Goal: Task Accomplishment & Management: Complete application form

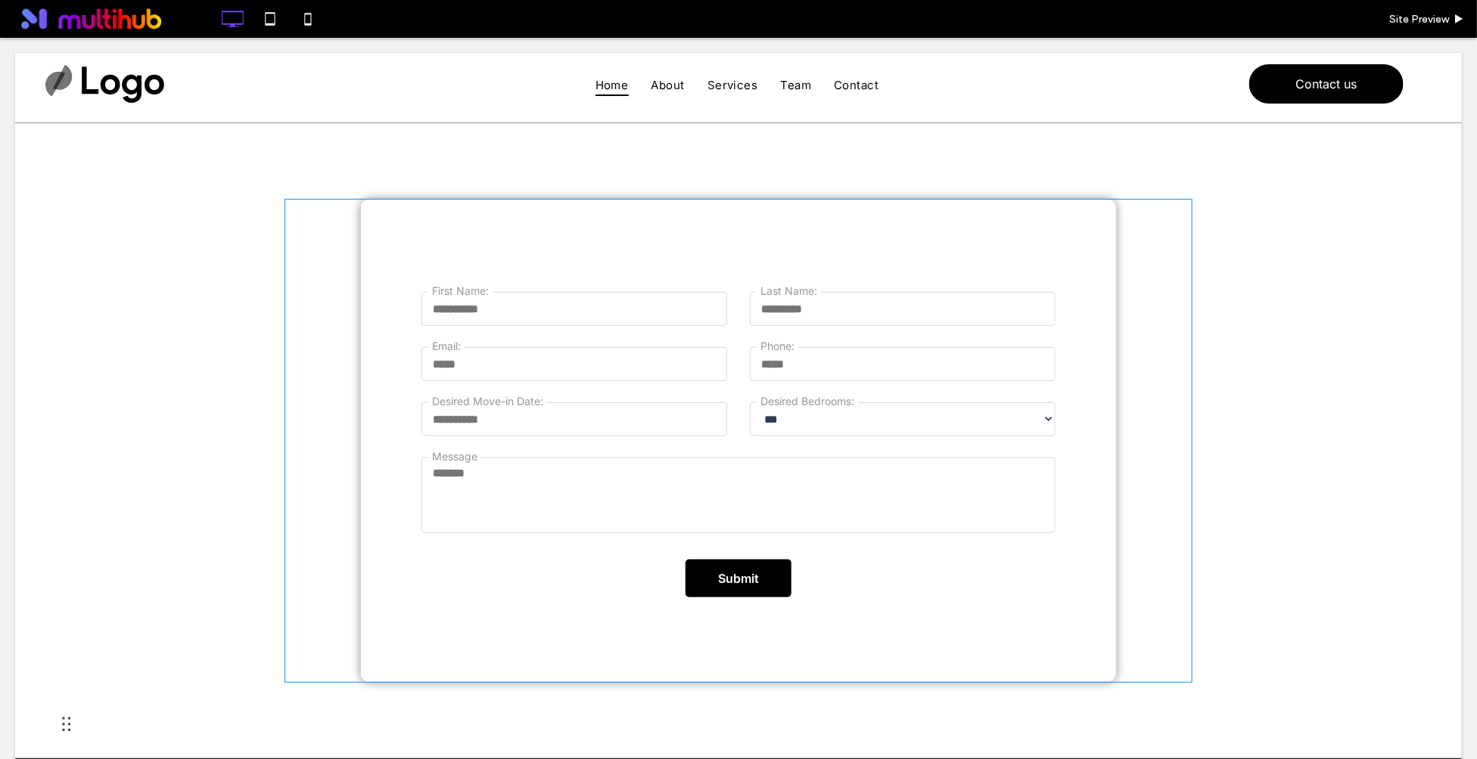
click at [902, 251] on span at bounding box center [738, 440] width 908 height 485
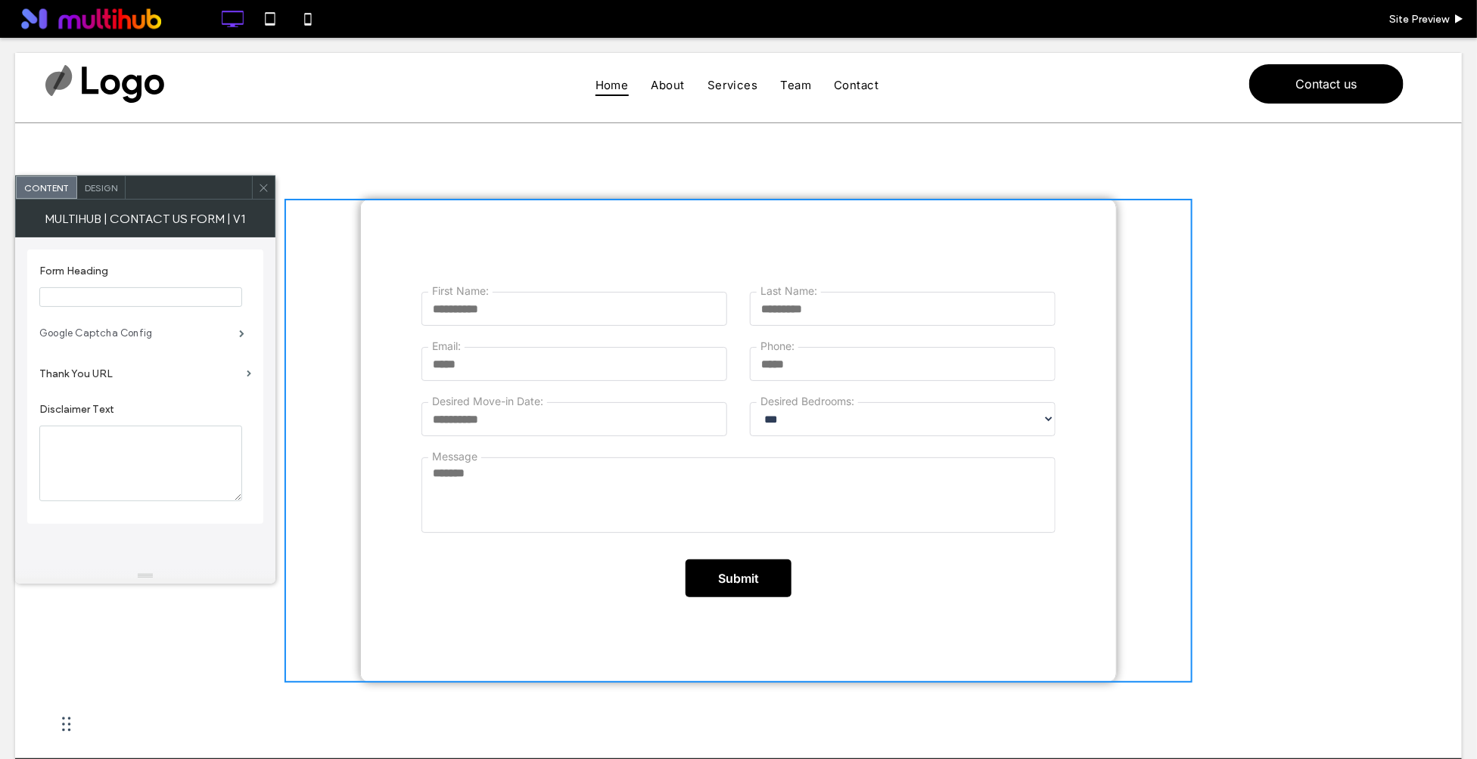
click at [113, 338] on label "Google Captcha Config" at bounding box center [139, 333] width 200 height 30
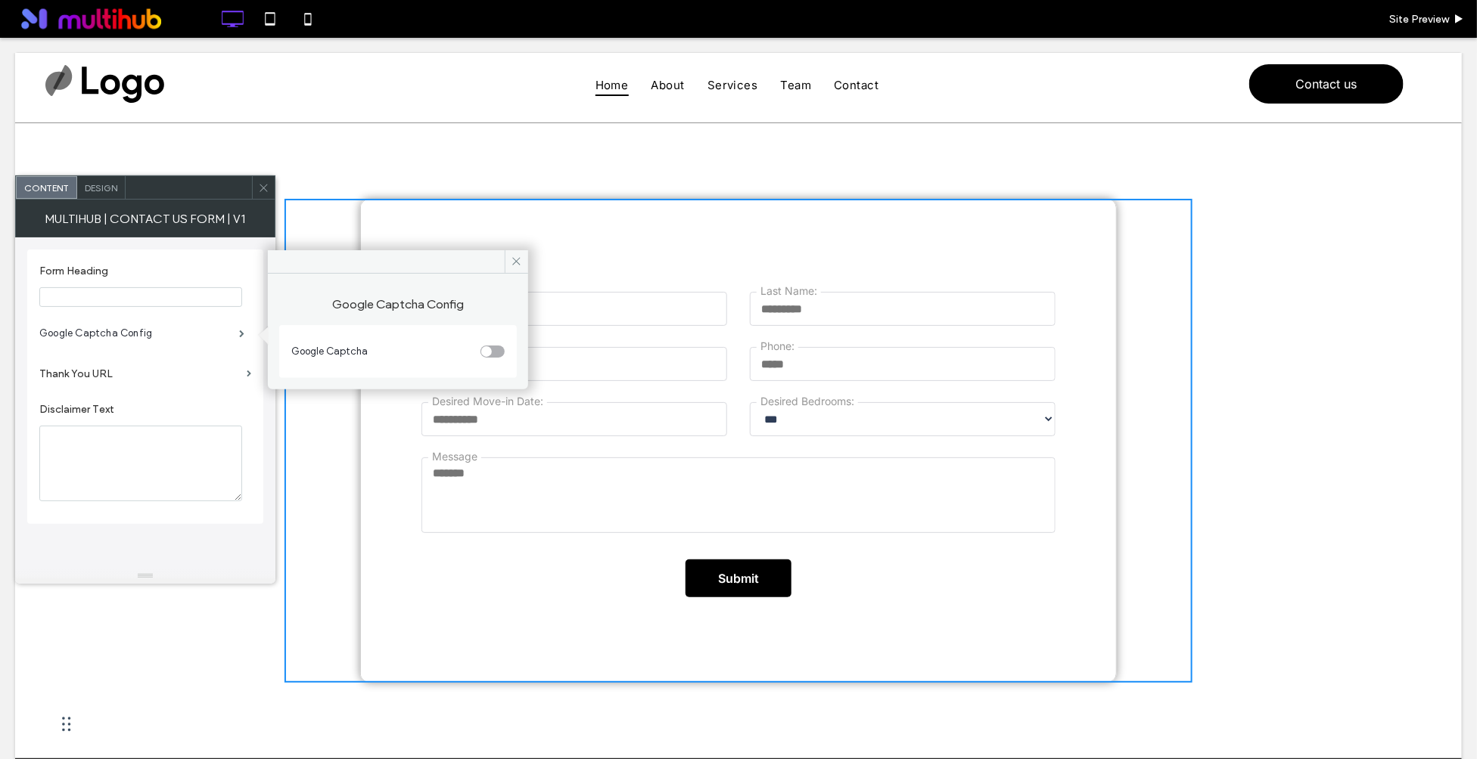
click at [496, 355] on div "toggle" at bounding box center [492, 352] width 24 height 12
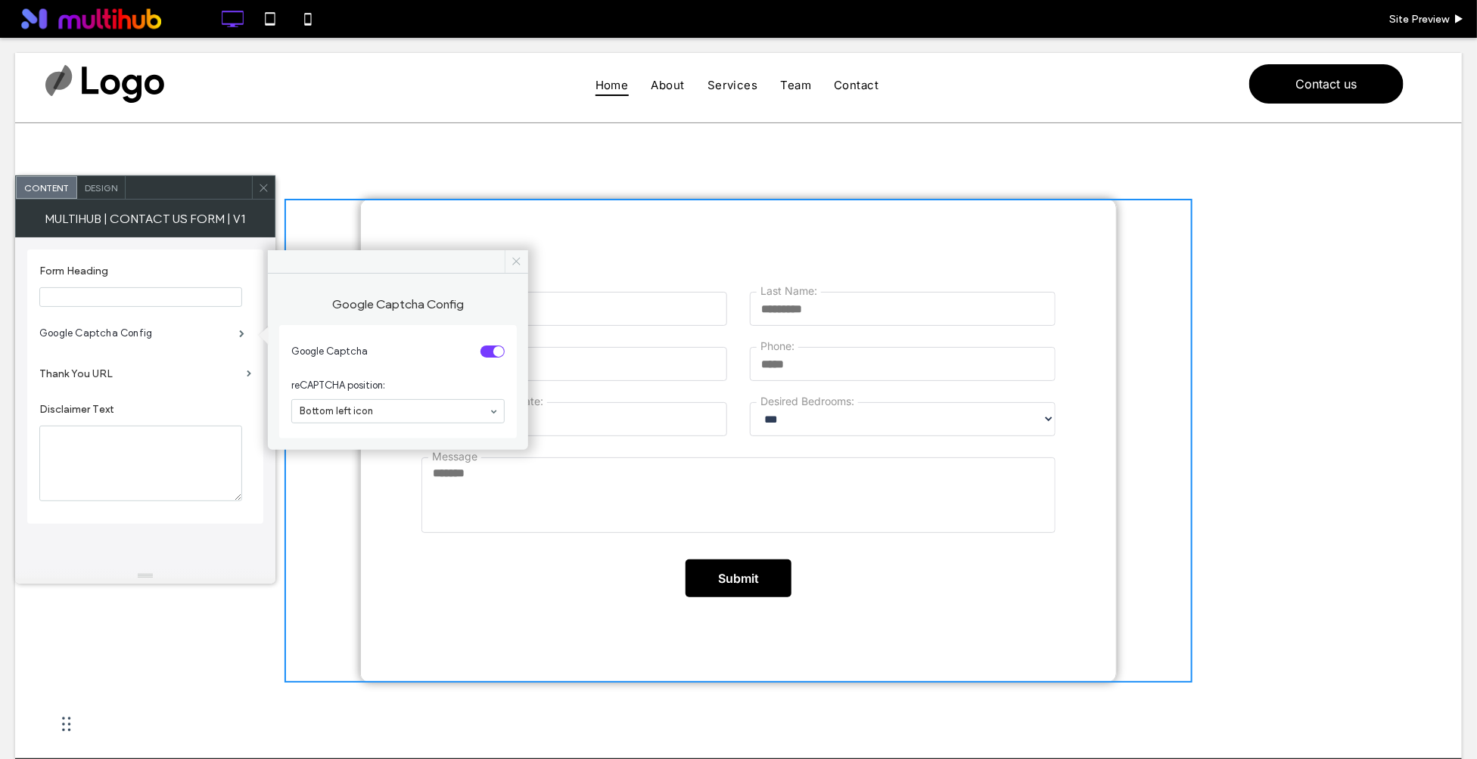
click at [519, 261] on icon at bounding box center [516, 261] width 11 height 11
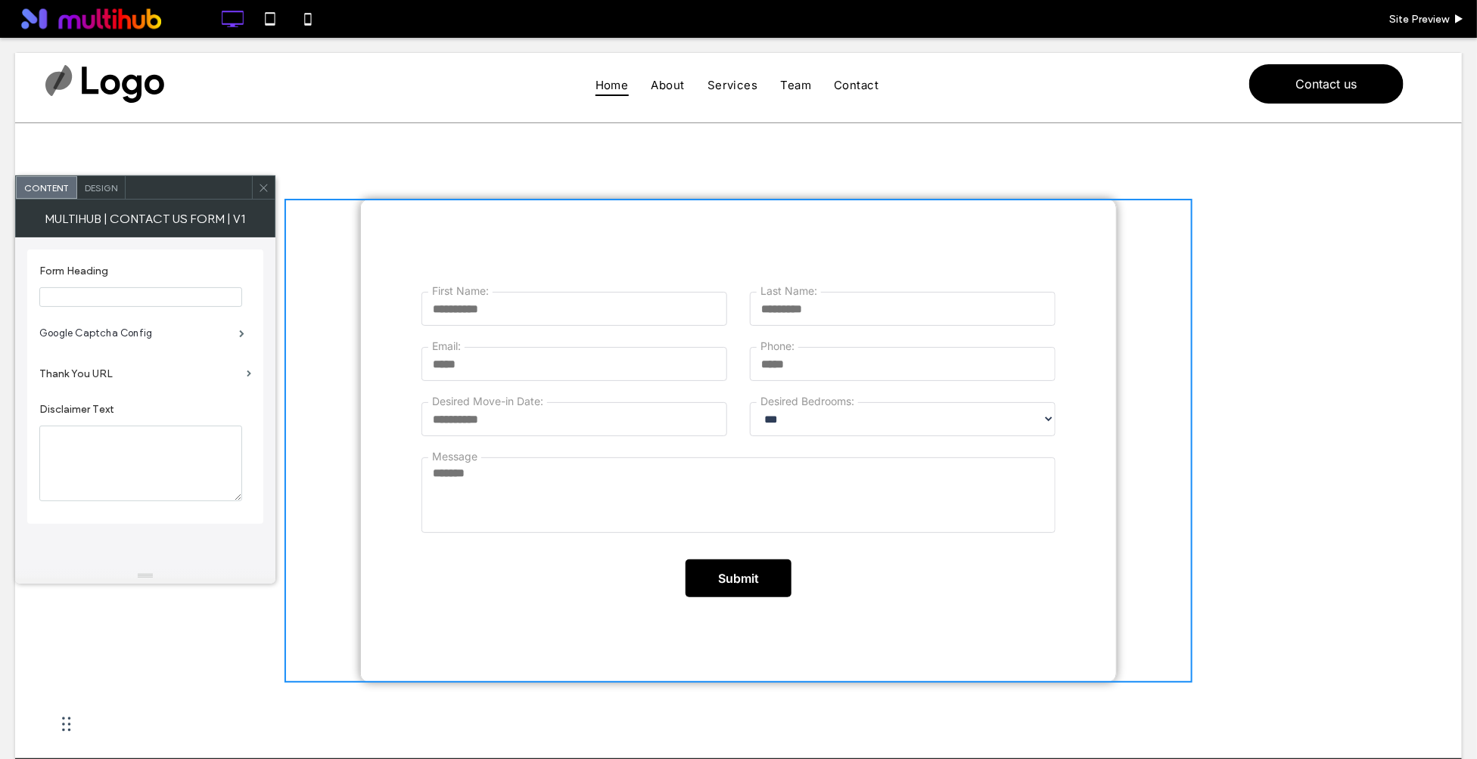
click at [262, 187] on use at bounding box center [263, 188] width 8 height 8
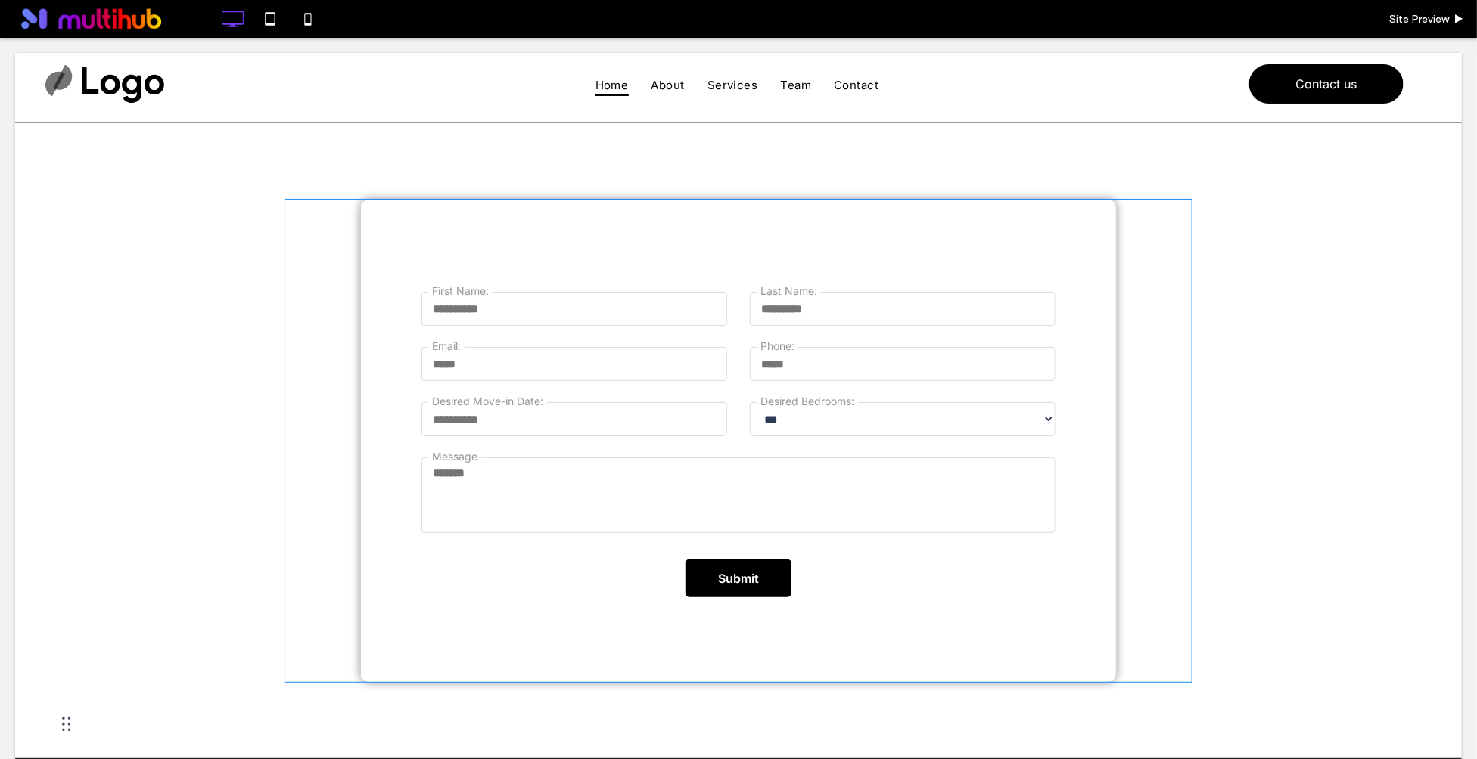
click at [599, 298] on span at bounding box center [738, 440] width 908 height 485
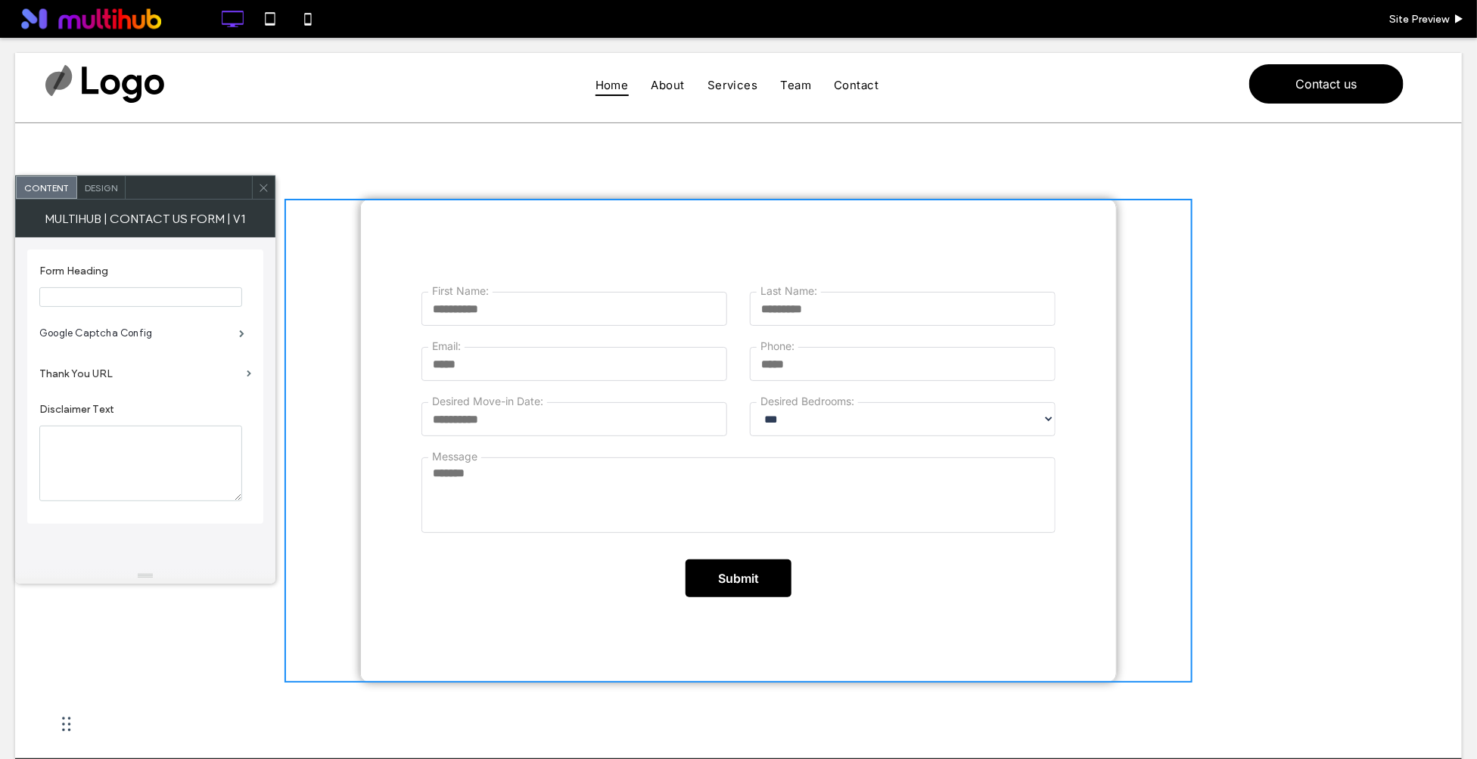
click at [613, 298] on input "First Name:" at bounding box center [574, 308] width 306 height 34
type input "*"
click at [816, 308] on input "Last Name:" at bounding box center [903, 308] width 306 height 34
type input "*"
click at [639, 350] on input "Email:" at bounding box center [574, 363] width 306 height 34
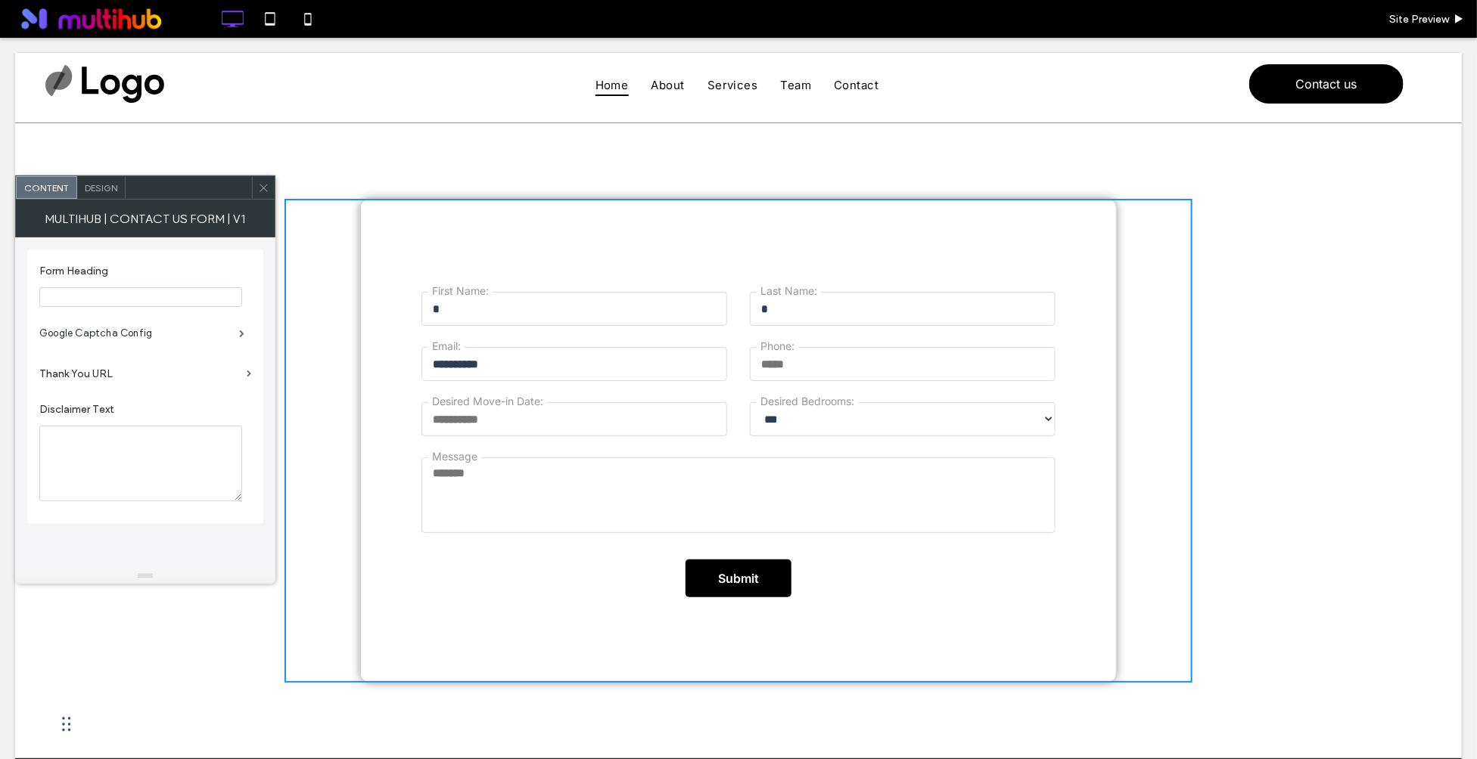
type input "**********"
click at [512, 424] on input "Desired Move-in Date:" at bounding box center [574, 419] width 306 height 34
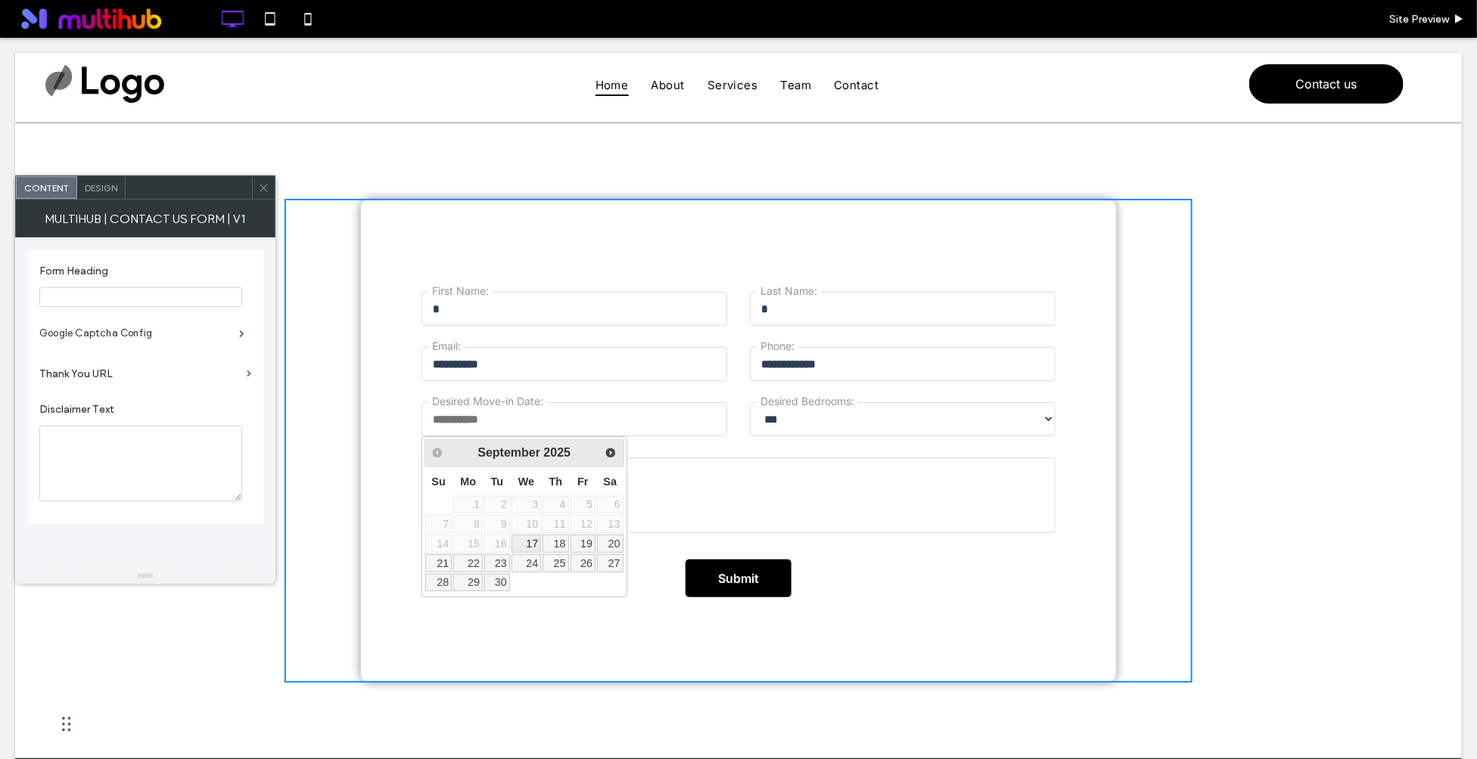
click at [529, 541] on link "17" at bounding box center [526, 543] width 30 height 18
type input "**********"
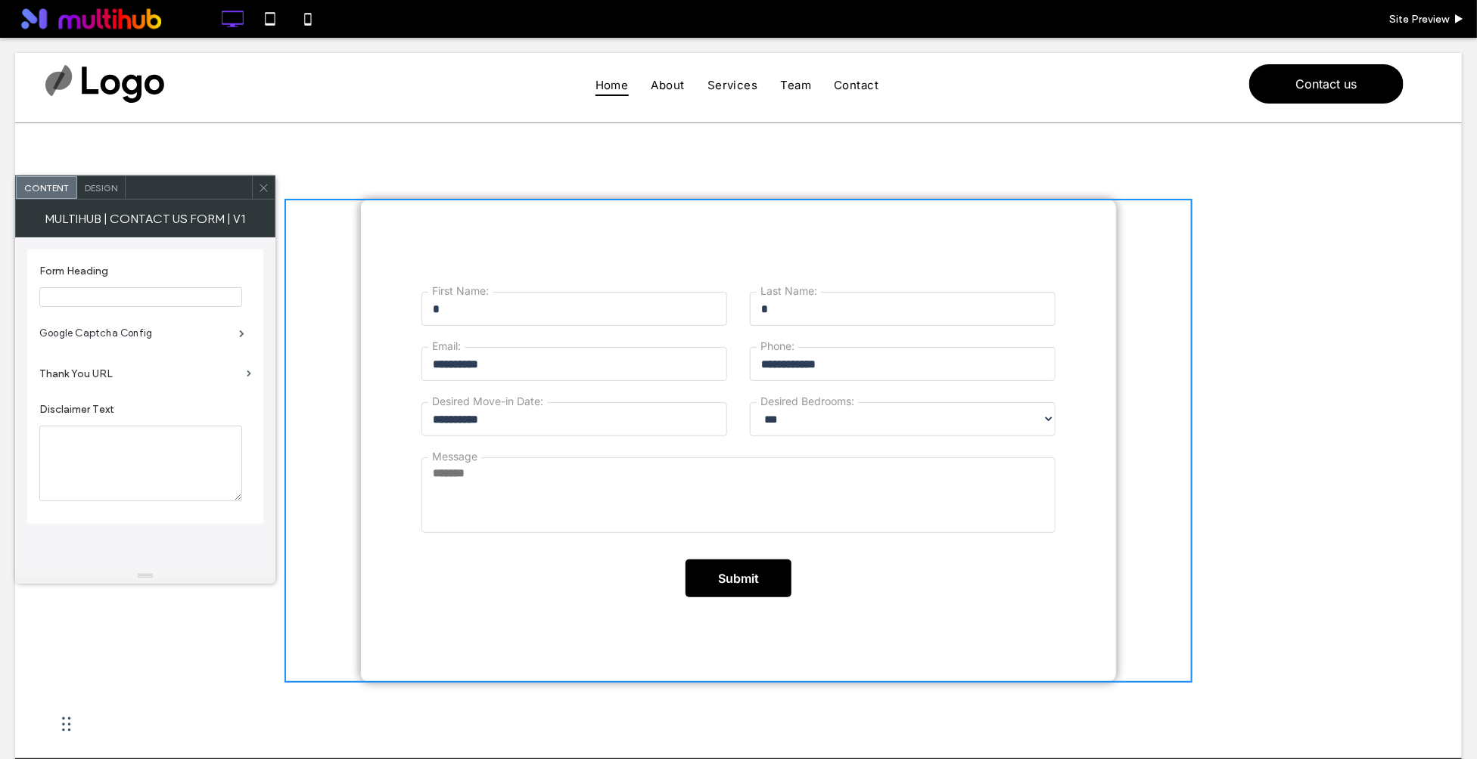
click at [797, 500] on textarea "Message" at bounding box center [738, 495] width 634 height 76
type textarea "***"
click at [766, 574] on button "Submit" at bounding box center [738, 578] width 106 height 38
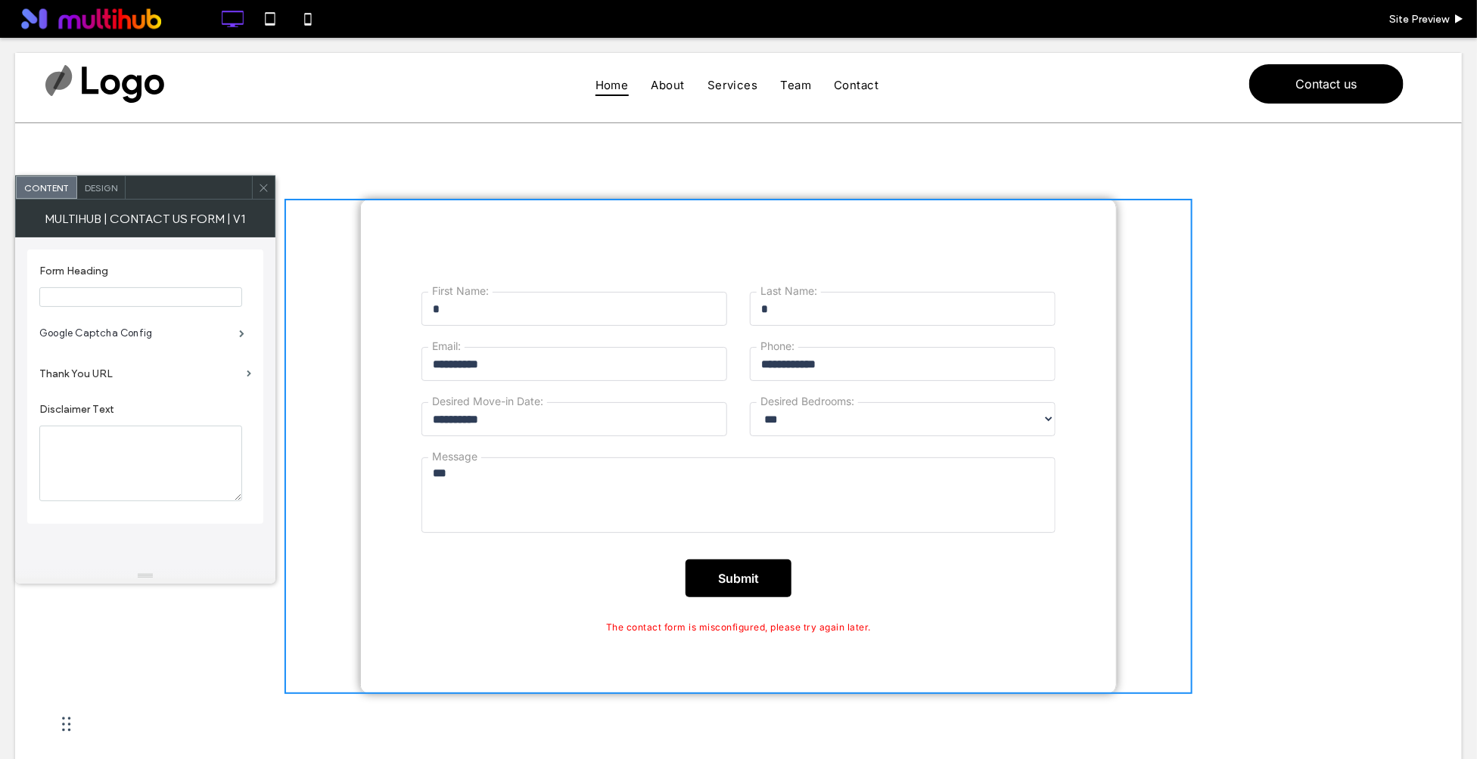
click at [881, 595] on div "Submit" at bounding box center [738, 577] width 657 height 53
click at [172, 327] on label "Google Captcha Config" at bounding box center [139, 333] width 200 height 30
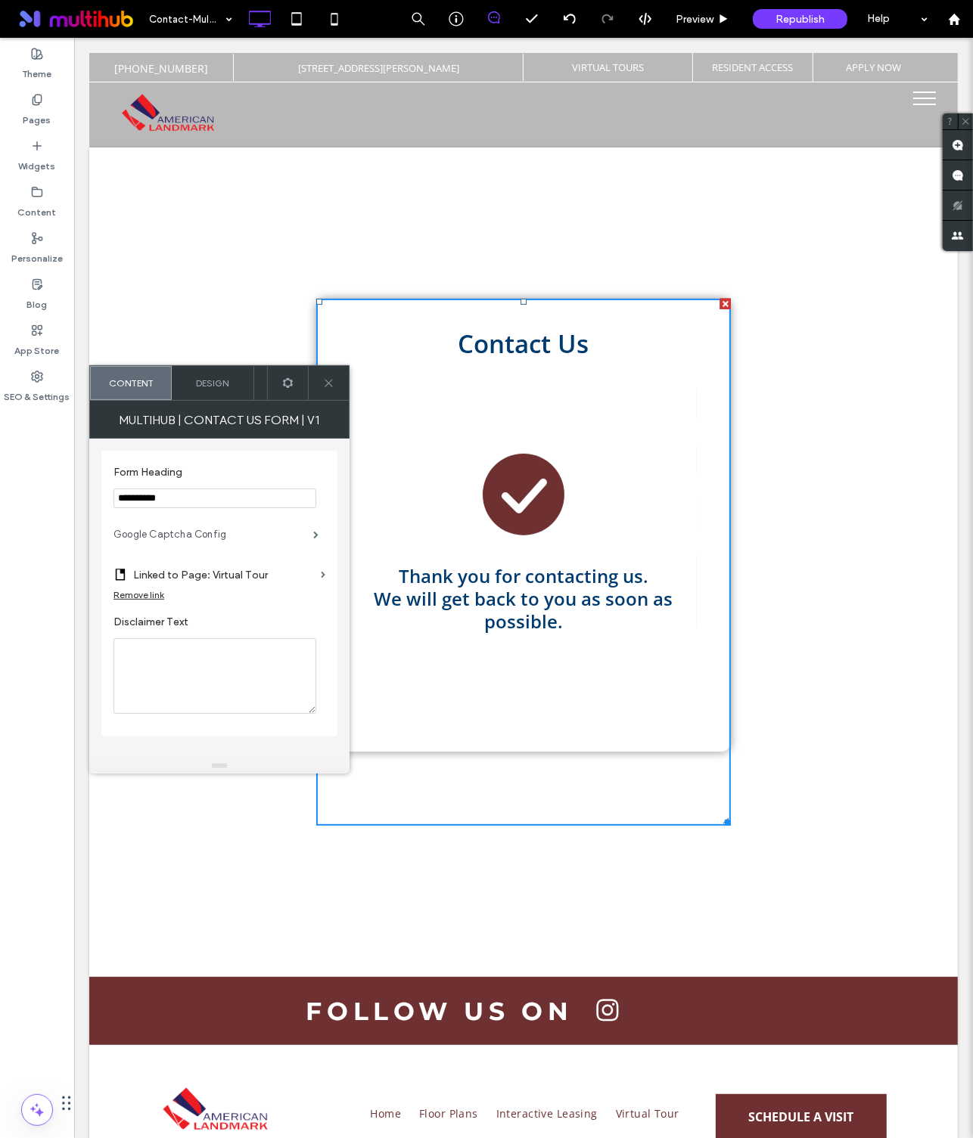
click at [262, 542] on label "Google Captcha Config" at bounding box center [213, 535] width 200 height 30
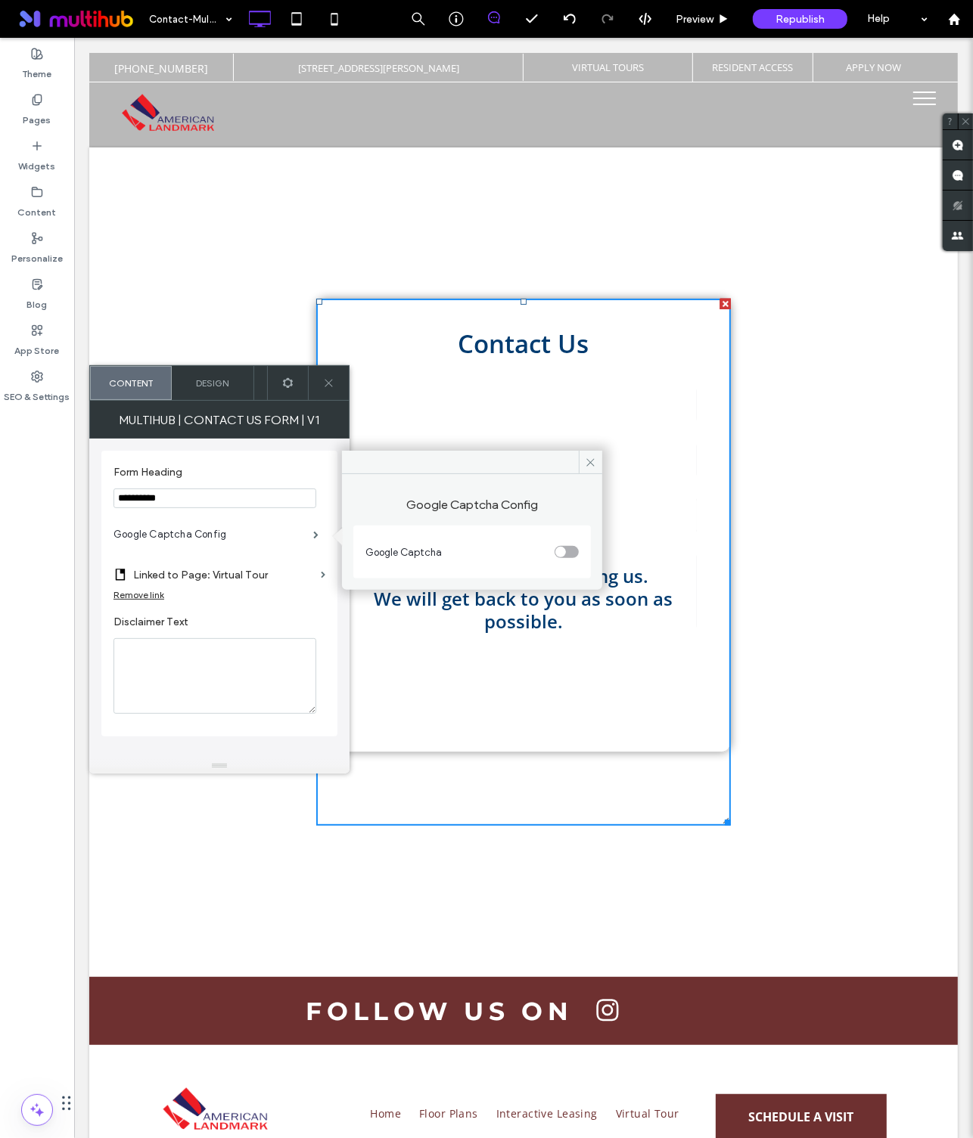
click at [558, 554] on div "toggle" at bounding box center [560, 552] width 11 height 11
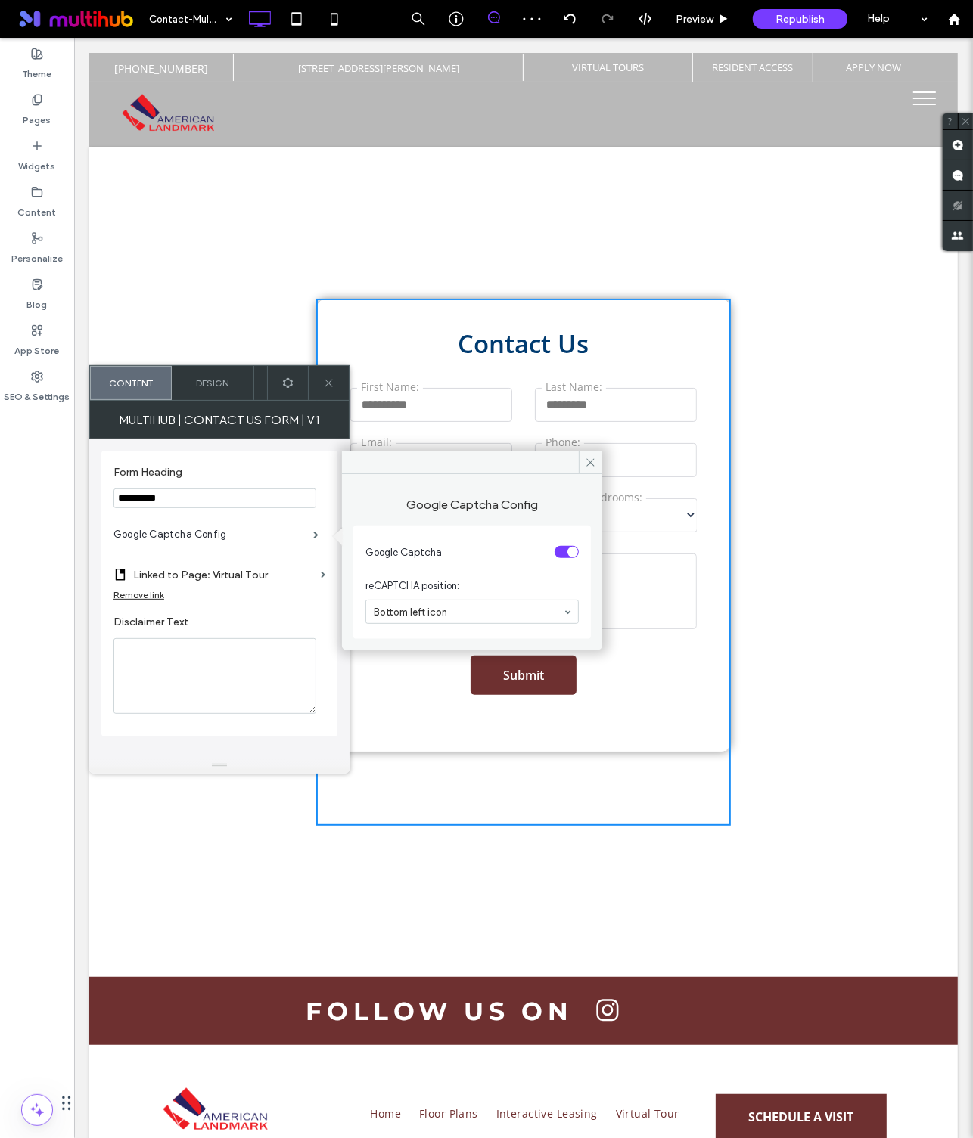
click at [519, 502] on label "Google Captcha Config" at bounding box center [472, 498] width 238 height 32
click at [585, 464] on icon at bounding box center [590, 462] width 11 height 11
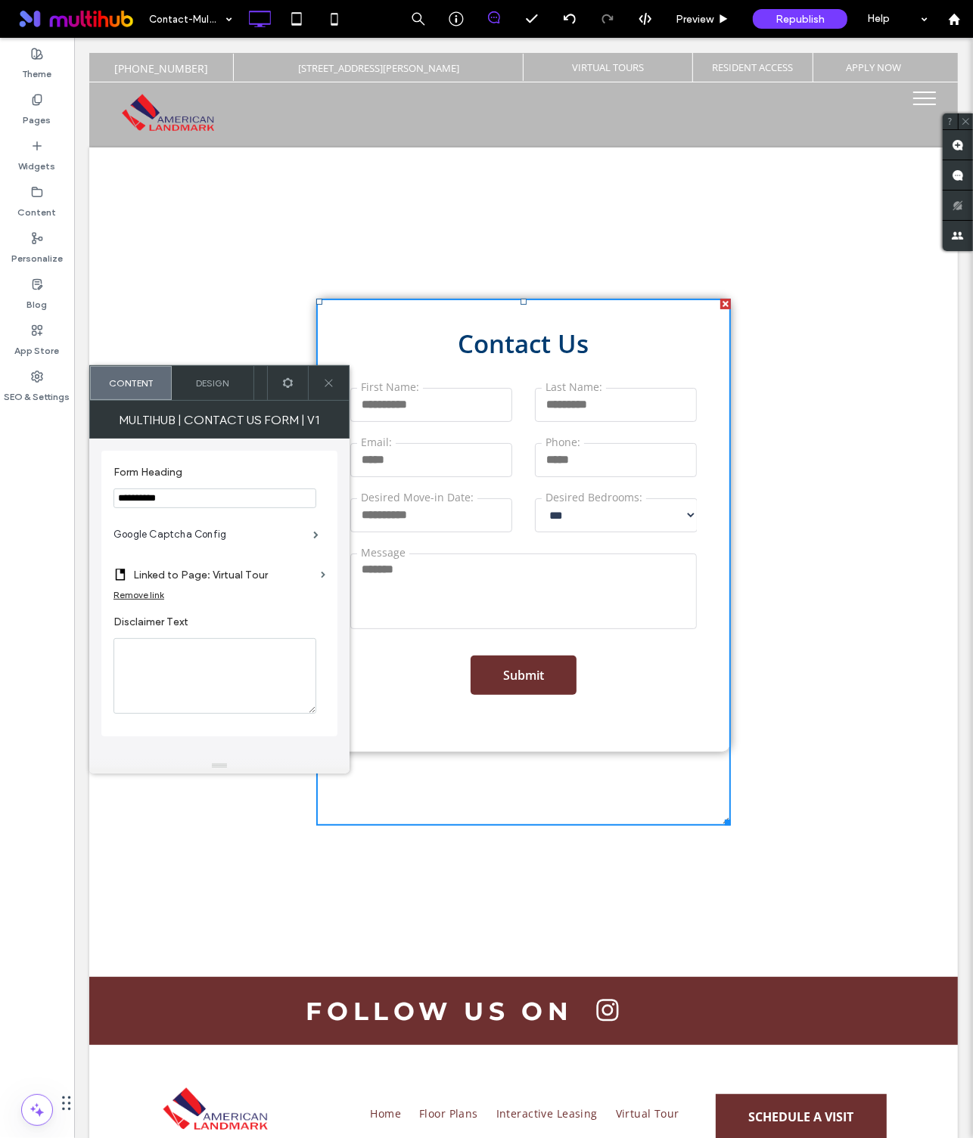
click at [331, 385] on use at bounding box center [329, 383] width 8 height 8
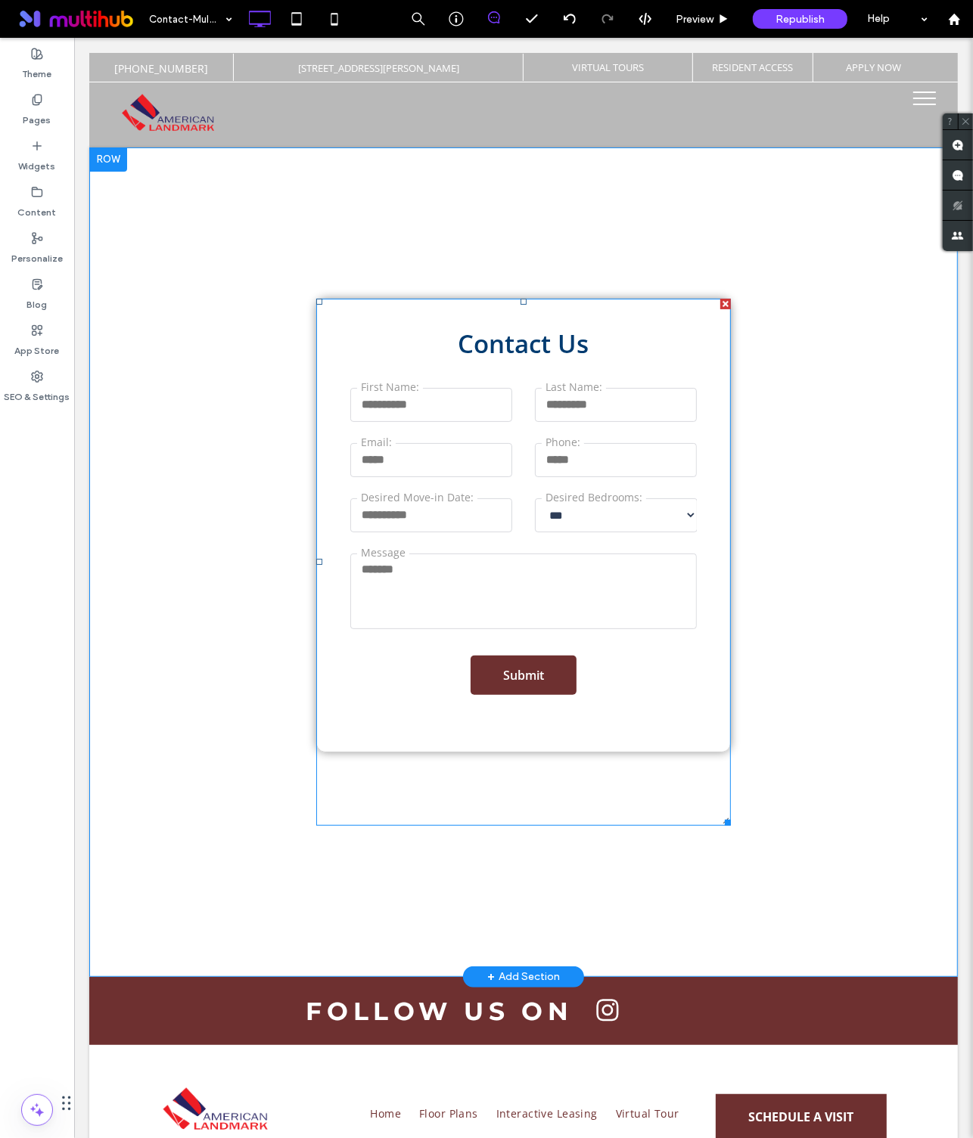
click at [638, 670] on span at bounding box center [522, 561] width 415 height 527
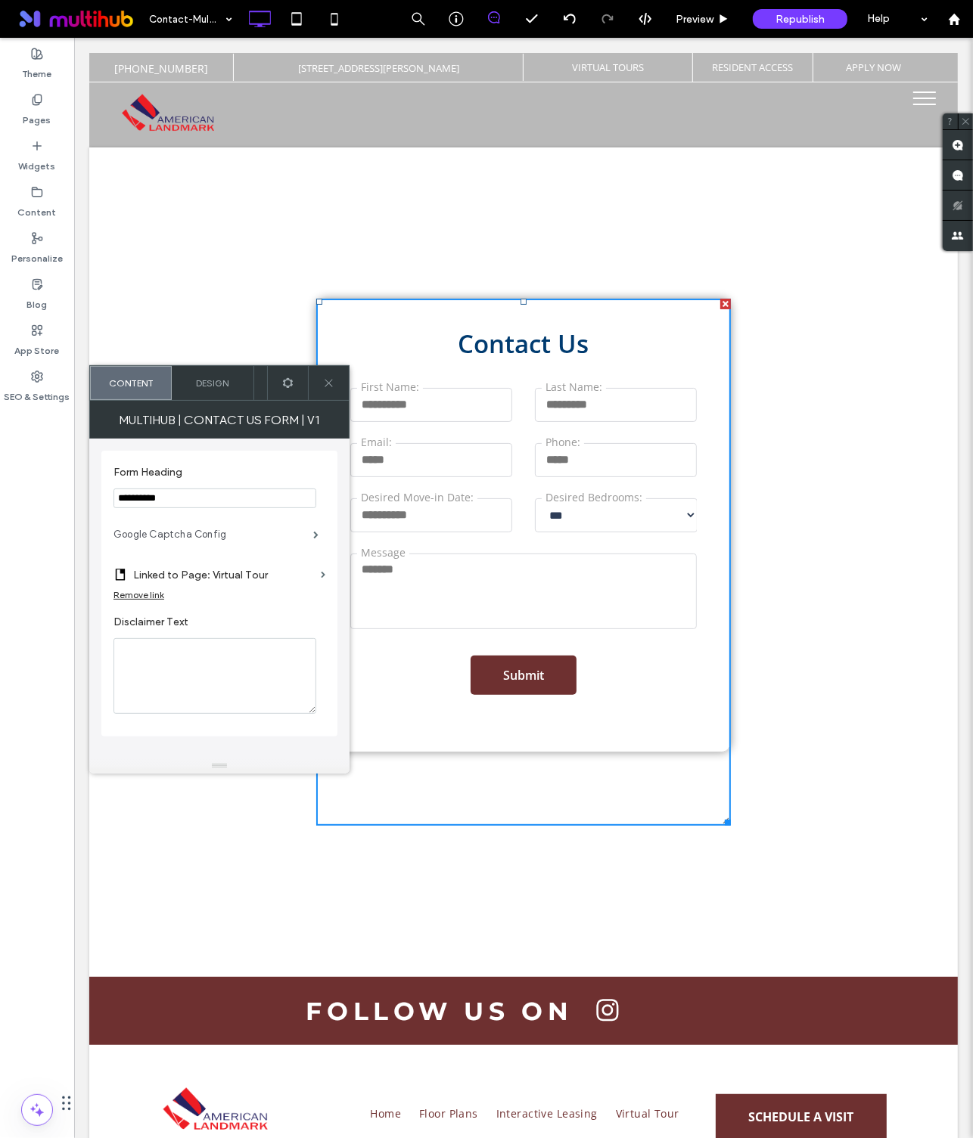
click at [217, 545] on label "Google Captcha Config" at bounding box center [213, 535] width 200 height 30
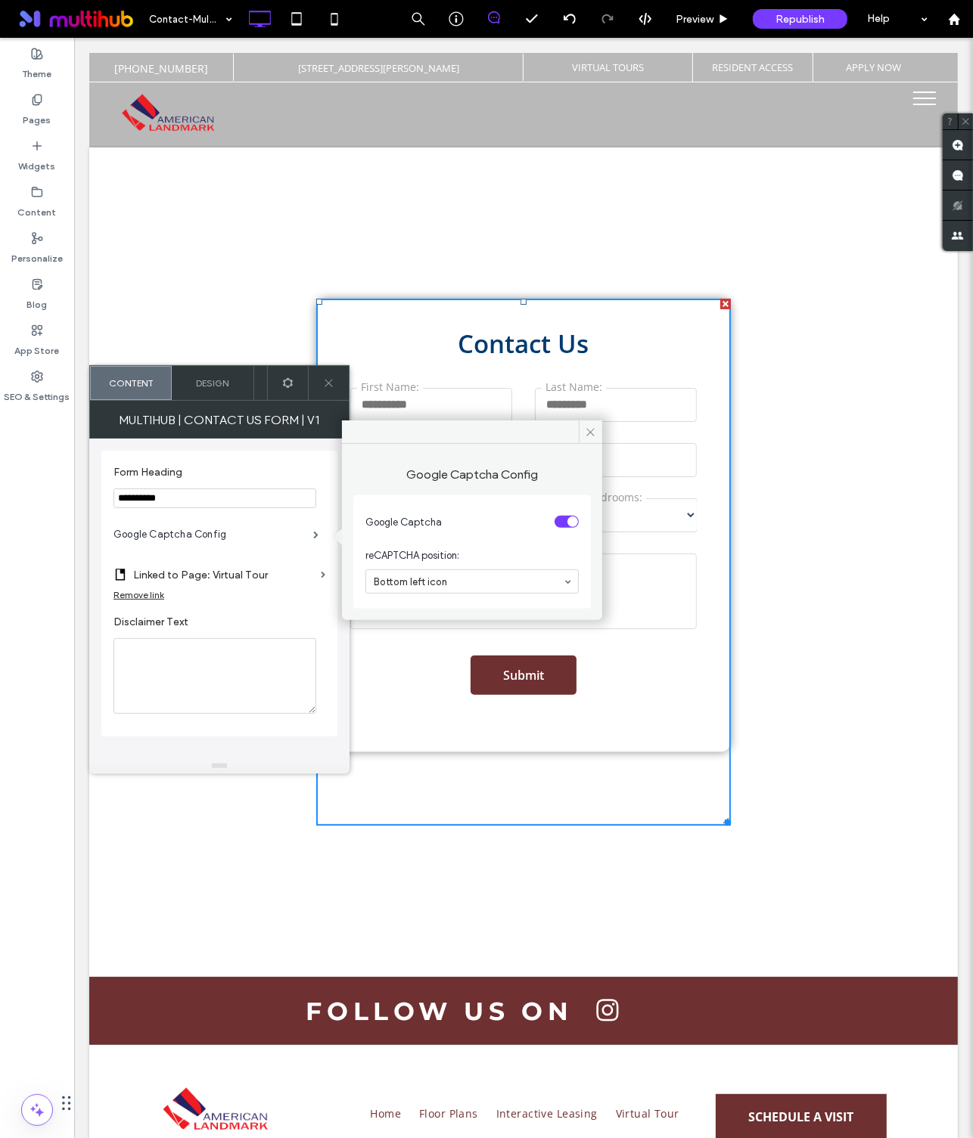
click at [579, 682] on div "Submit" at bounding box center [523, 674] width 370 height 54
click at [545, 681] on button "Submit" at bounding box center [523, 674] width 106 height 39
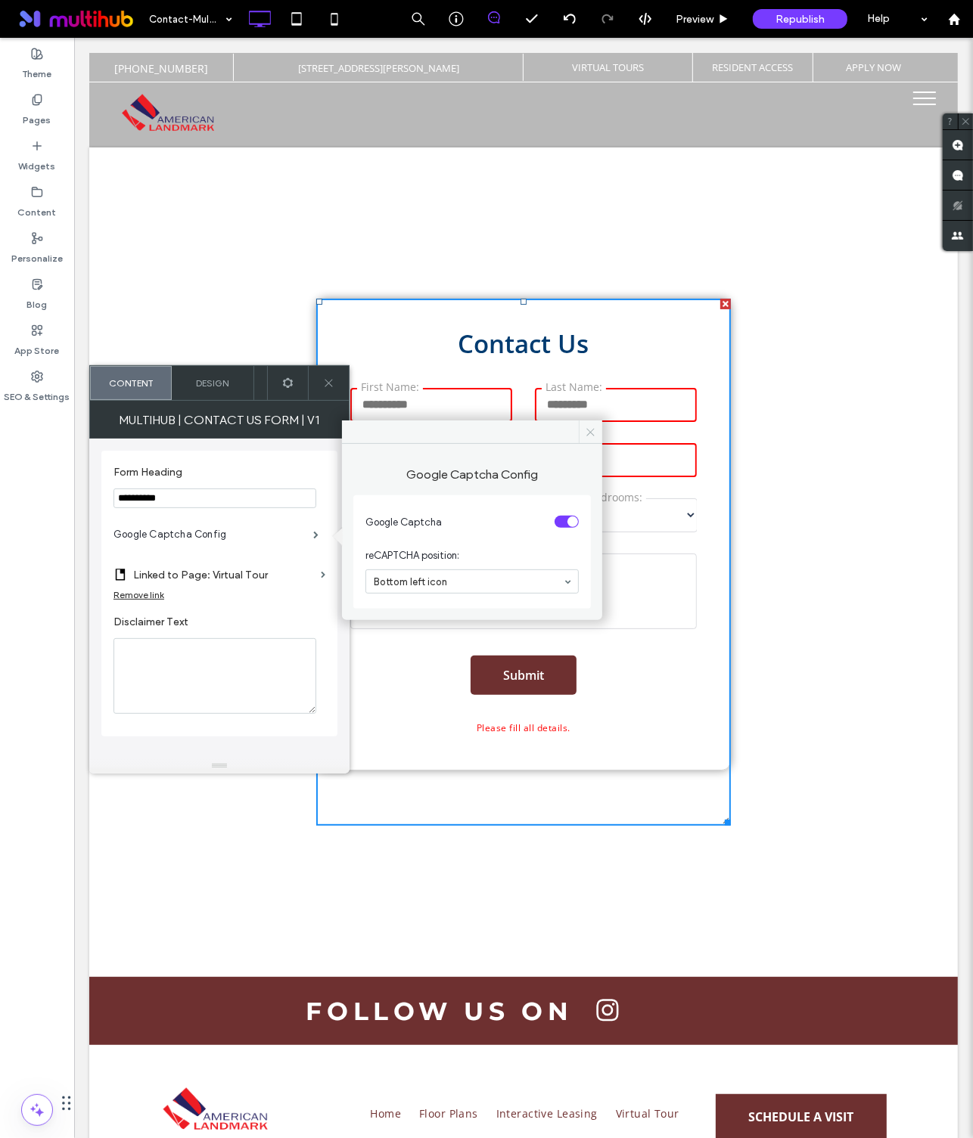
click at [595, 427] on icon at bounding box center [590, 432] width 11 height 11
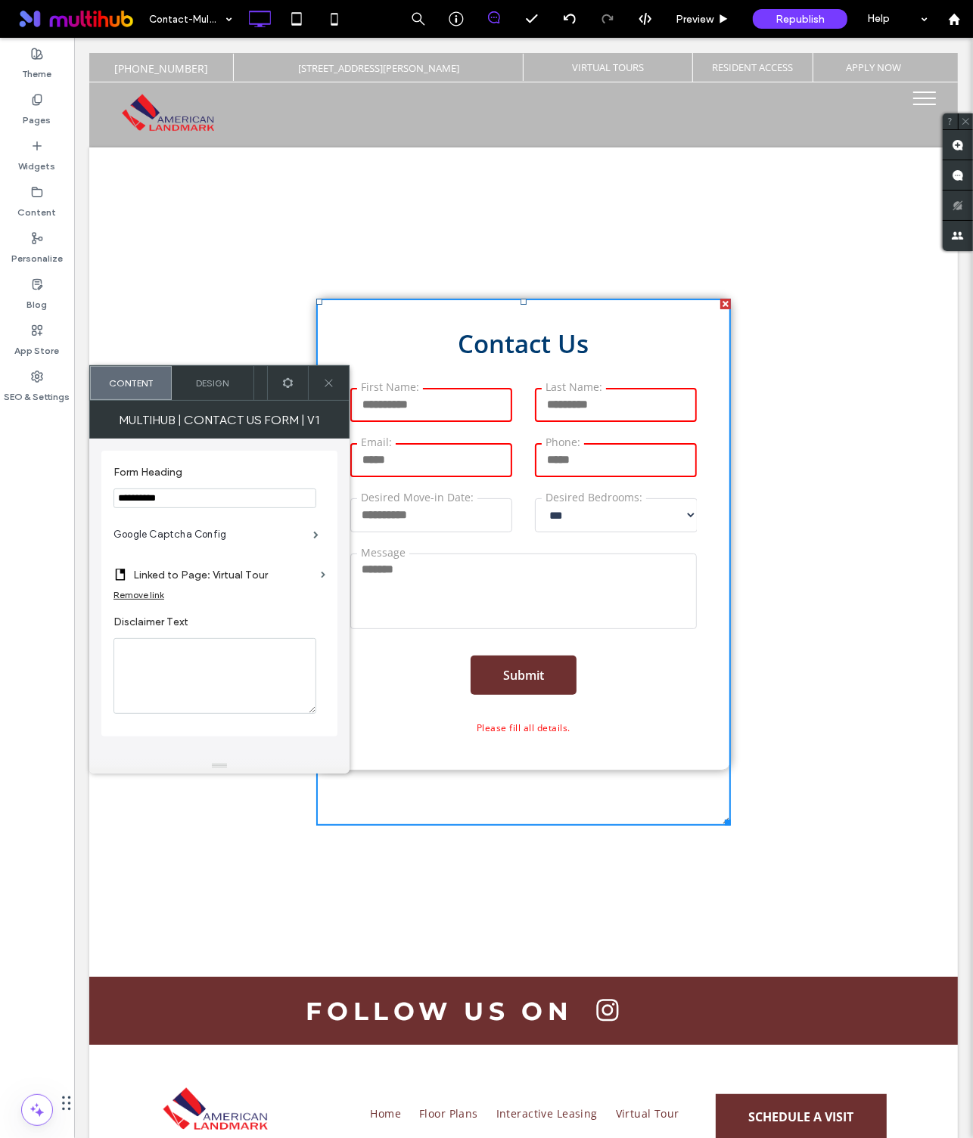
click at [467, 399] on input "First Name:" at bounding box center [430, 404] width 162 height 34
type input "*"
click at [561, 396] on input "Last Name:" at bounding box center [615, 404] width 162 height 34
type input "*"
click at [461, 459] on input "Email:" at bounding box center [430, 460] width 162 height 34
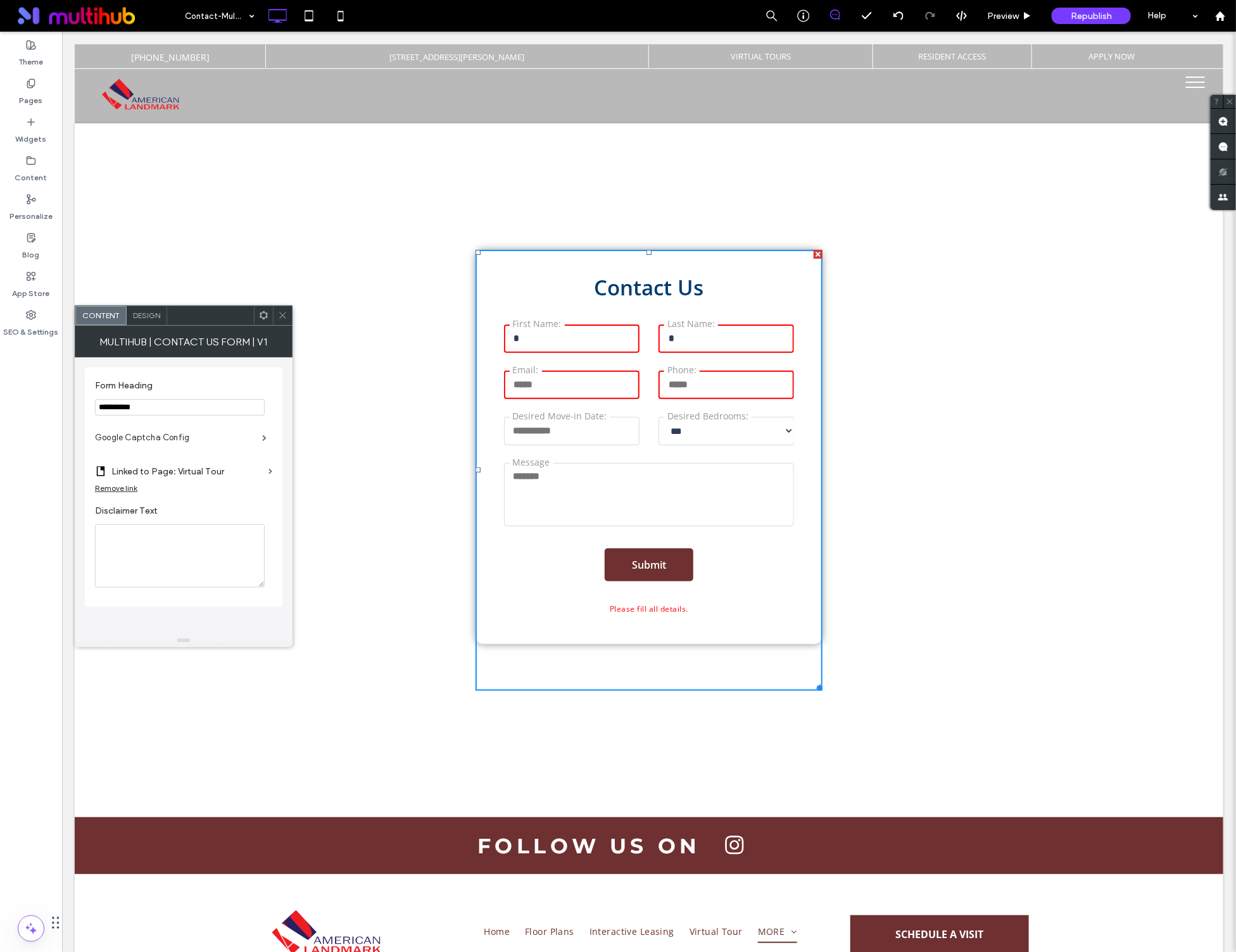
click at [813, 516] on div "**********" at bounding box center [649, 469] width 760 height 441
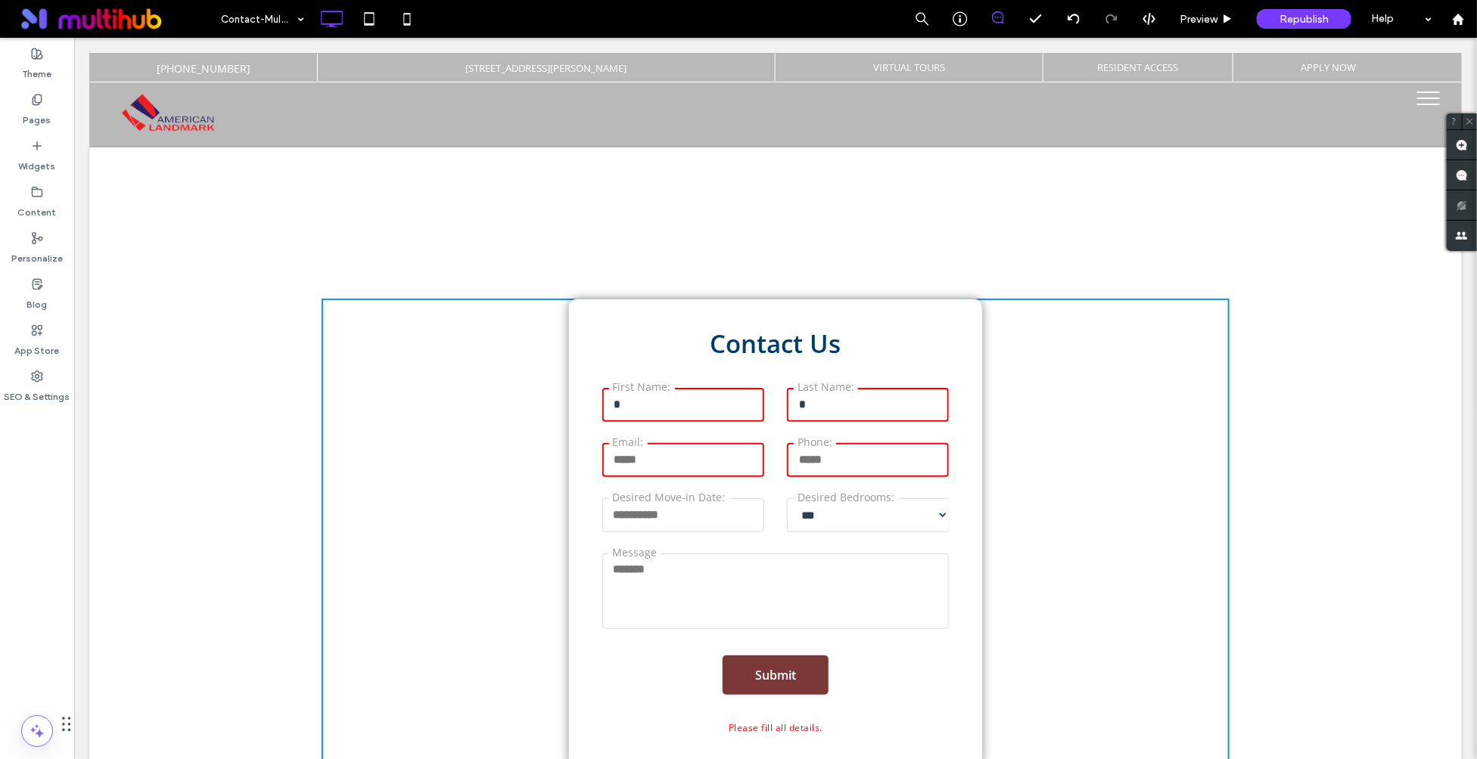
click at [797, 669] on button "Submit" at bounding box center [775, 674] width 106 height 39
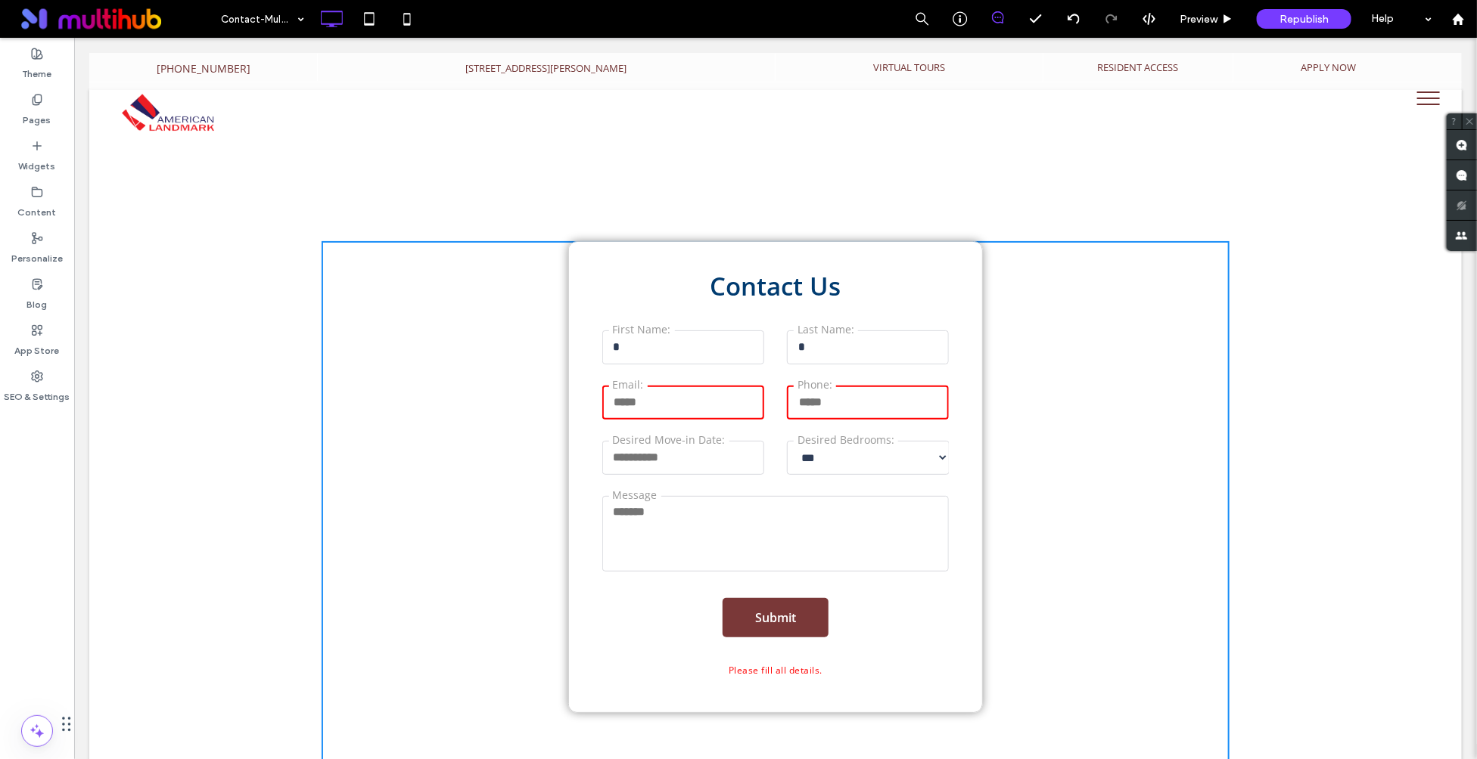
scroll to position [59, 0]
click at [661, 267] on div "**********" at bounding box center [774, 475] width 413 height 470
